Goal: Transaction & Acquisition: Purchase product/service

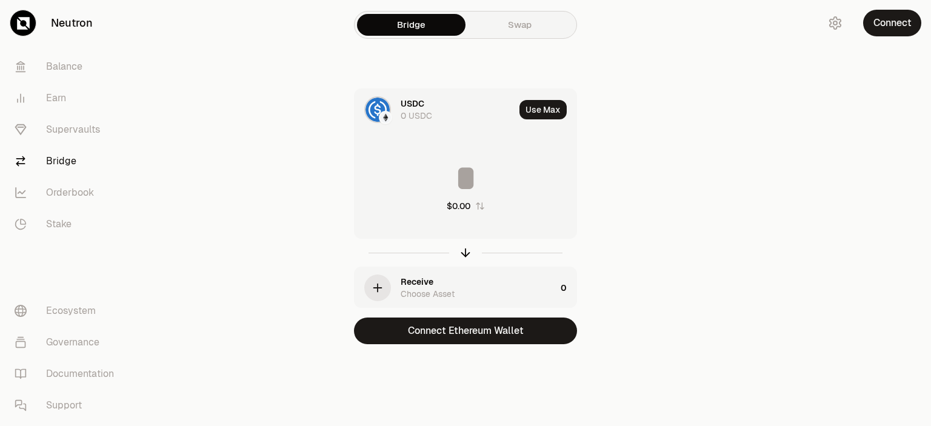
click at [451, 176] on input at bounding box center [466, 178] width 222 height 36
type input "*"
click at [678, 185] on div "Bridge Swap USDC 0 USDC Use Max * $0.99 Receive Choose Asset 0 Connect Ethereum…" at bounding box center [465, 196] width 436 height 393
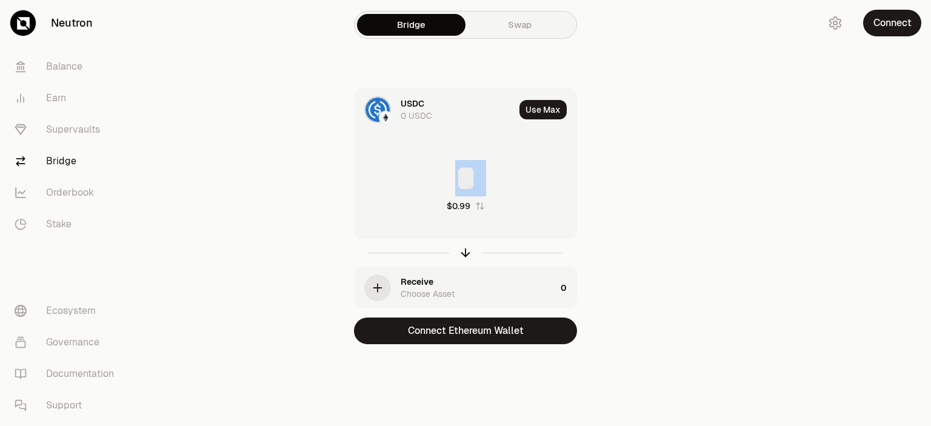
click at [678, 185] on div "Bridge Swap USDC 0 USDC Use Max * $0.99 Receive Choose Asset 0 Connect Ethereum…" at bounding box center [465, 196] width 436 height 393
click at [378, 288] on icon "button" at bounding box center [378, 288] width 0 height 8
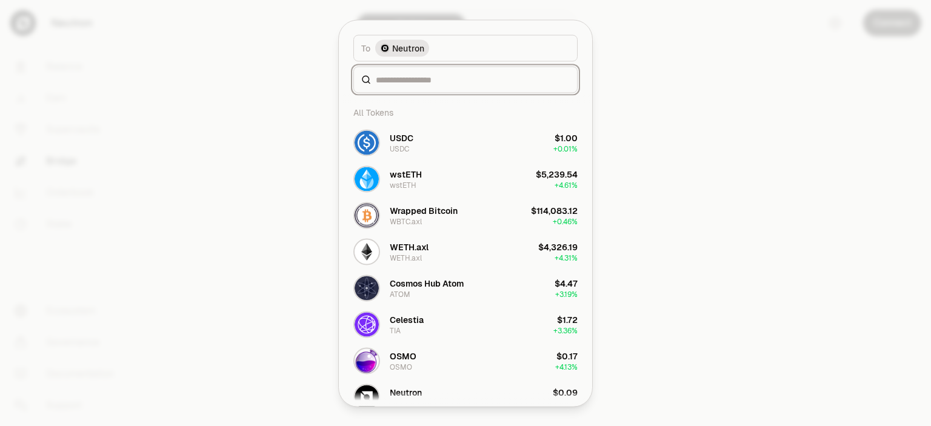
click at [458, 79] on input at bounding box center [473, 79] width 194 height 12
click at [405, 47] on span "Neutron" at bounding box center [408, 48] width 32 height 12
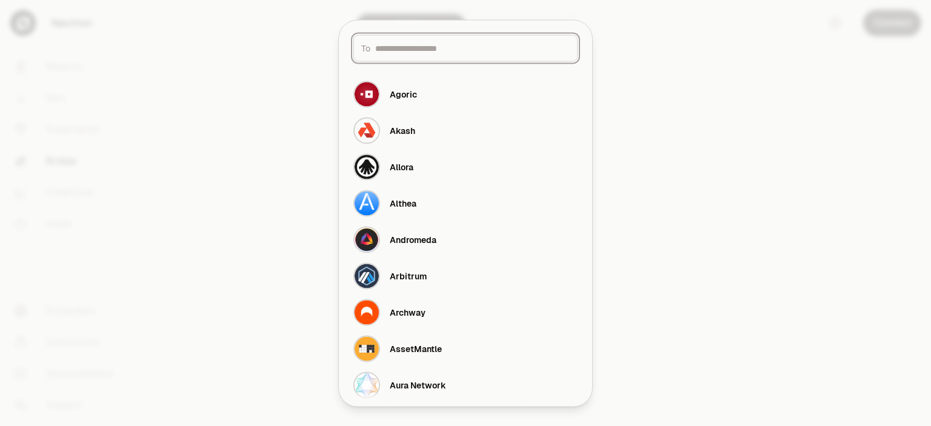
click at [412, 48] on input at bounding box center [472, 48] width 195 height 12
click at [415, 93] on div "Agoric" at bounding box center [403, 94] width 27 height 12
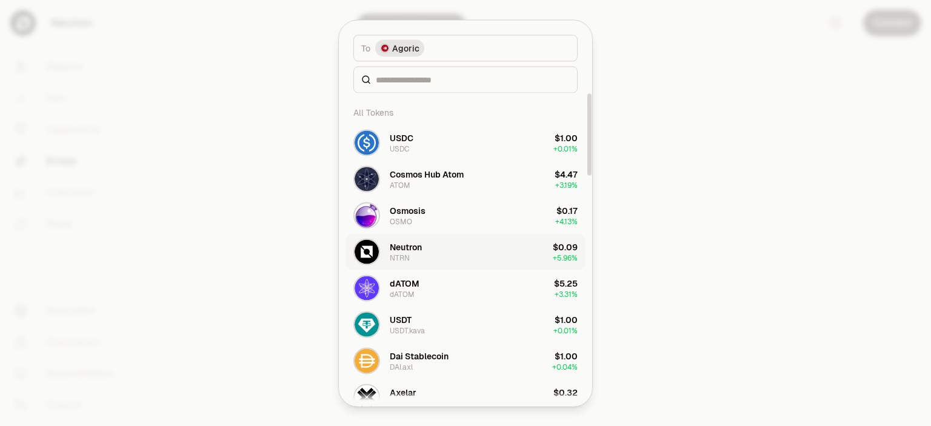
click at [415, 257] on div "Neutron NTRN" at bounding box center [406, 252] width 32 height 22
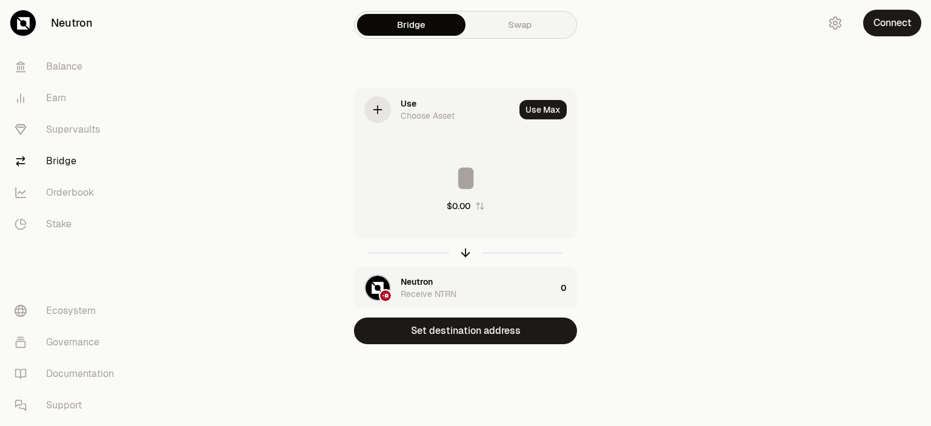
click at [458, 185] on input at bounding box center [466, 178] width 222 height 36
click at [465, 177] on input at bounding box center [466, 178] width 222 height 36
click at [465, 176] on input at bounding box center [466, 178] width 222 height 36
click at [461, 176] on input at bounding box center [466, 178] width 222 height 36
click at [453, 176] on input at bounding box center [466, 178] width 222 height 36
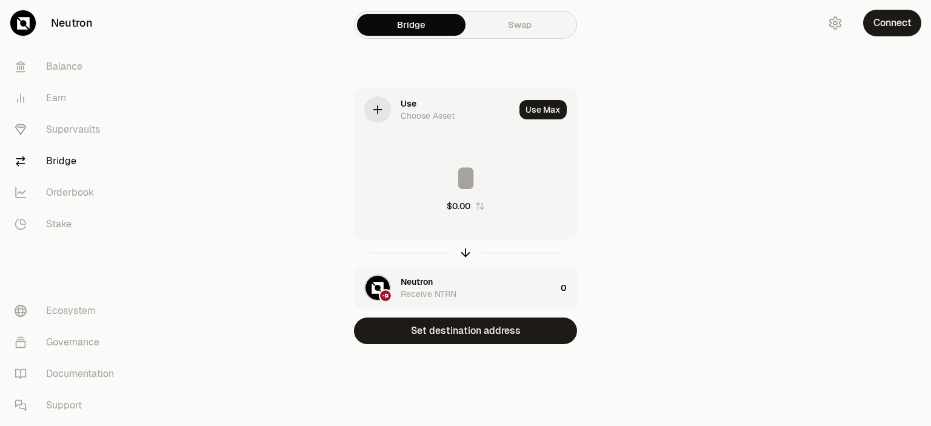
click at [453, 176] on input at bounding box center [466, 178] width 222 height 36
click at [455, 176] on input at bounding box center [466, 178] width 222 height 36
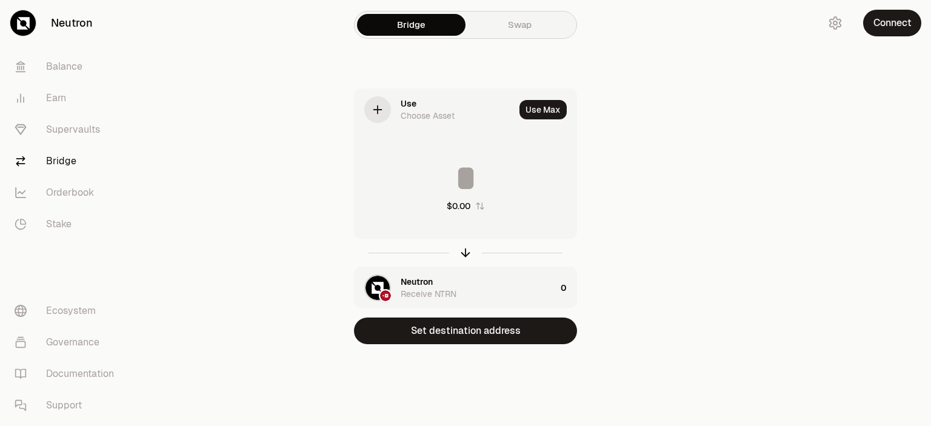
click at [455, 176] on input at bounding box center [466, 178] width 222 height 36
click at [456, 176] on input at bounding box center [466, 178] width 222 height 36
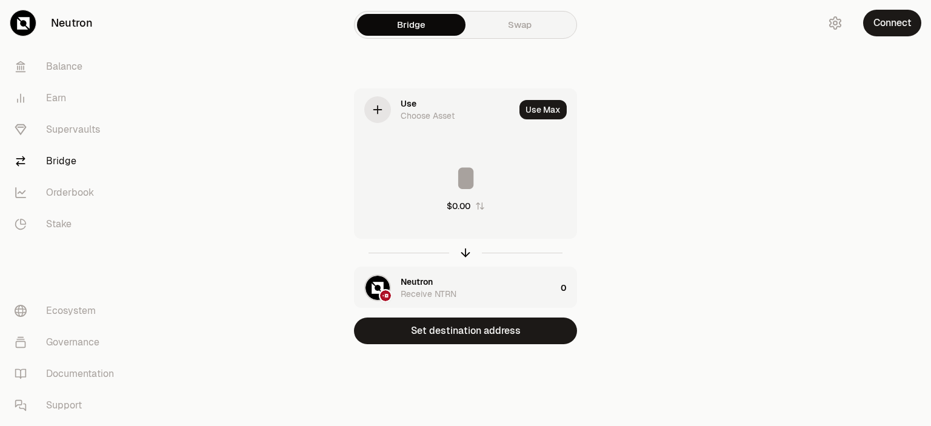
click at [378, 106] on icon at bounding box center [378, 110] width 0 height 8
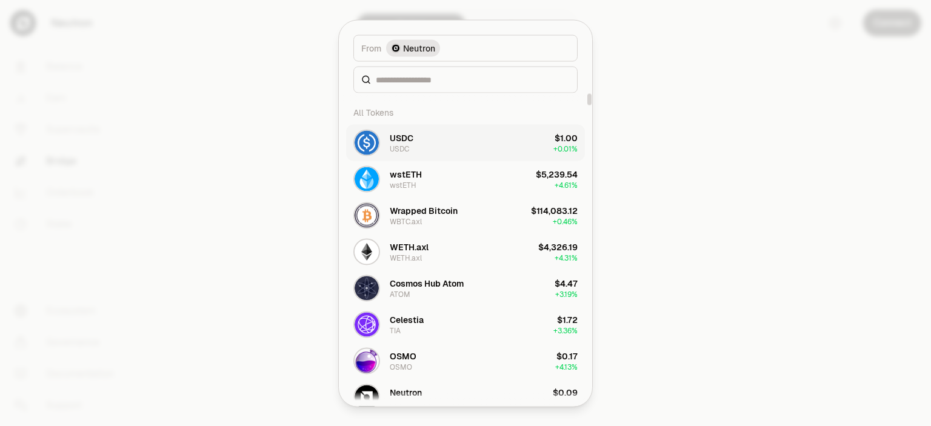
click at [419, 138] on button "USDC USDC $1.00 + 0.01%" at bounding box center [465, 142] width 239 height 36
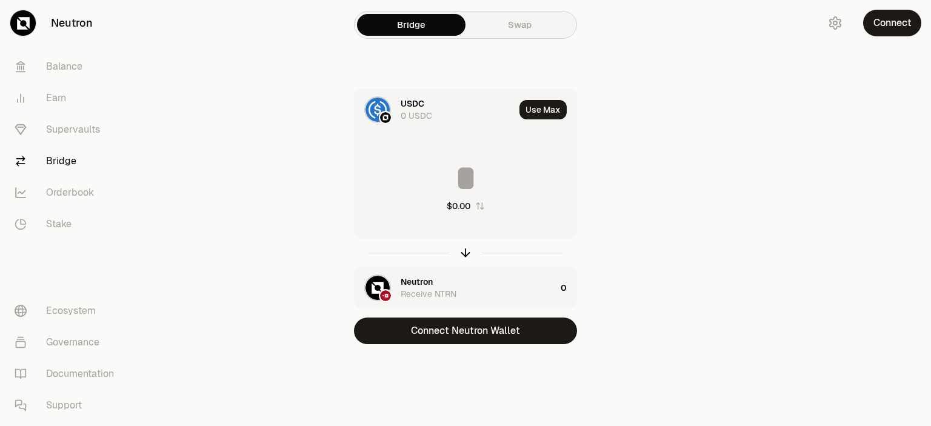
click at [466, 181] on input at bounding box center [466, 178] width 222 height 36
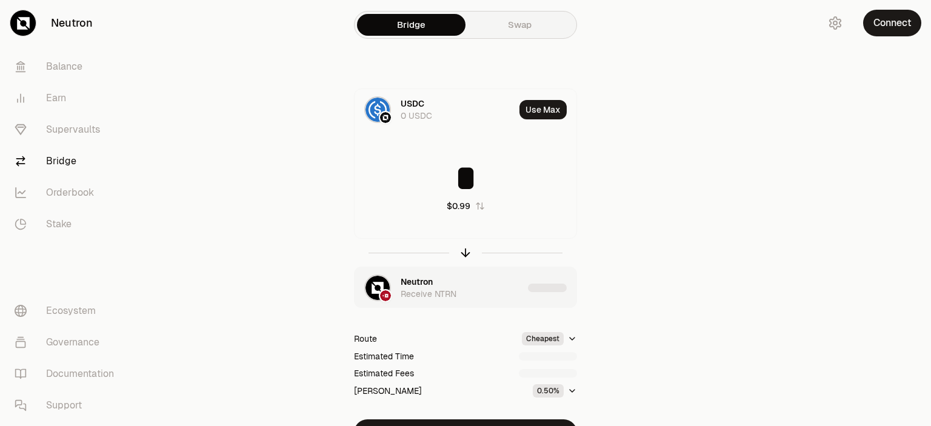
type input "*"
click at [715, 172] on main "Bridge Swap USDC 0 USDC Use Max * $0.99 Neutron Receive NTRN Route Cheapest Est…" at bounding box center [533, 247] width 795 height 495
